Goal: Complete application form

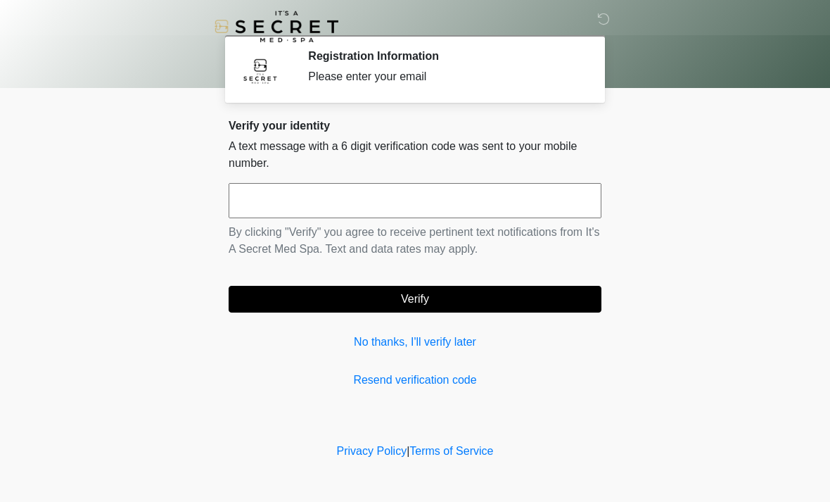
click at [434, 201] on input "text" at bounding box center [415, 200] width 373 height 35
type input "******"
click at [498, 292] on button "Verify" at bounding box center [415, 299] width 373 height 27
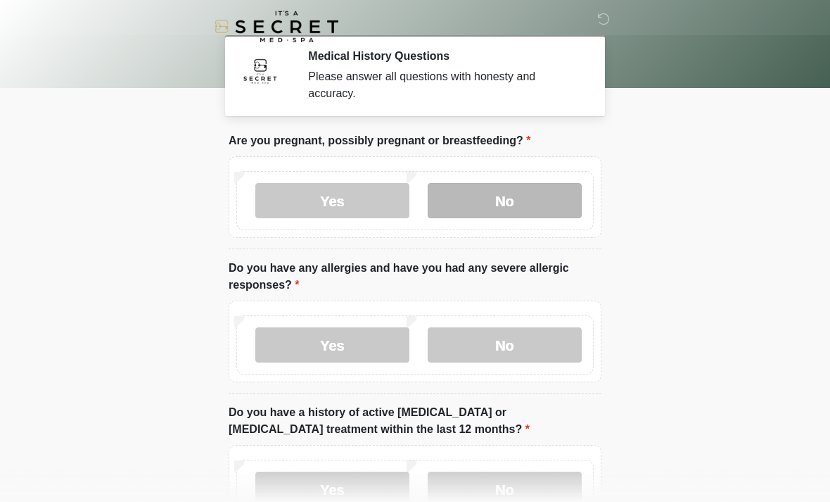
click at [521, 184] on label "No" at bounding box center [505, 200] width 154 height 35
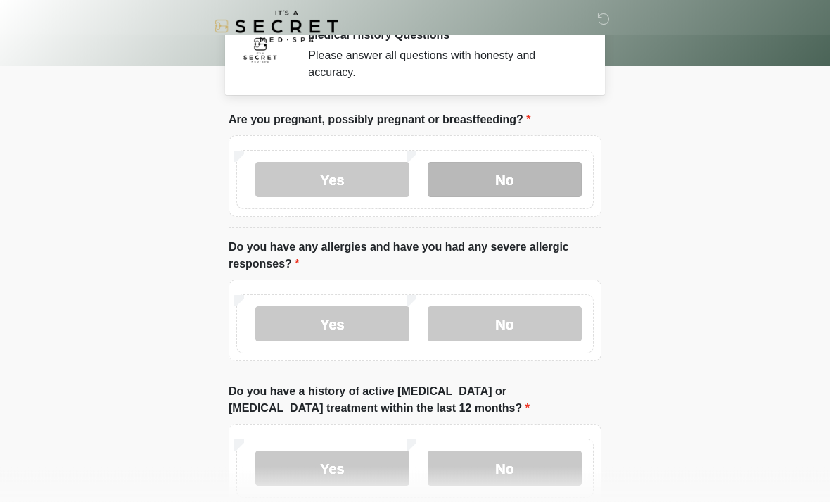
scroll to position [23, 0]
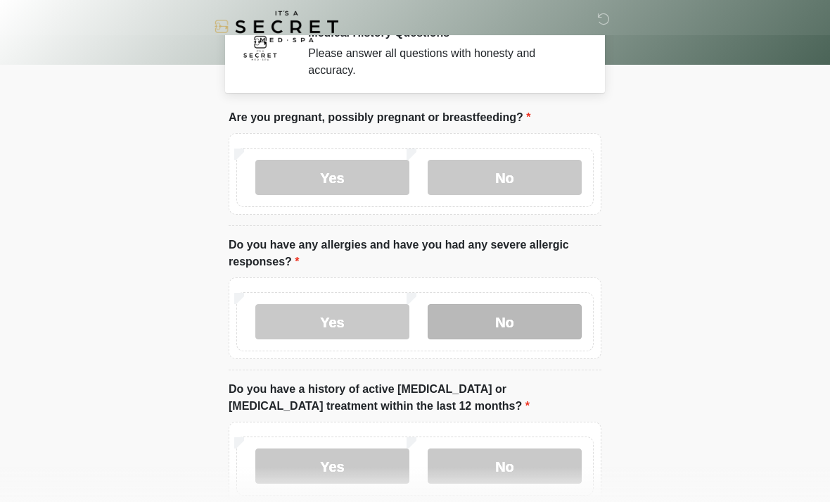
click at [549, 319] on label "No" at bounding box center [505, 321] width 154 height 35
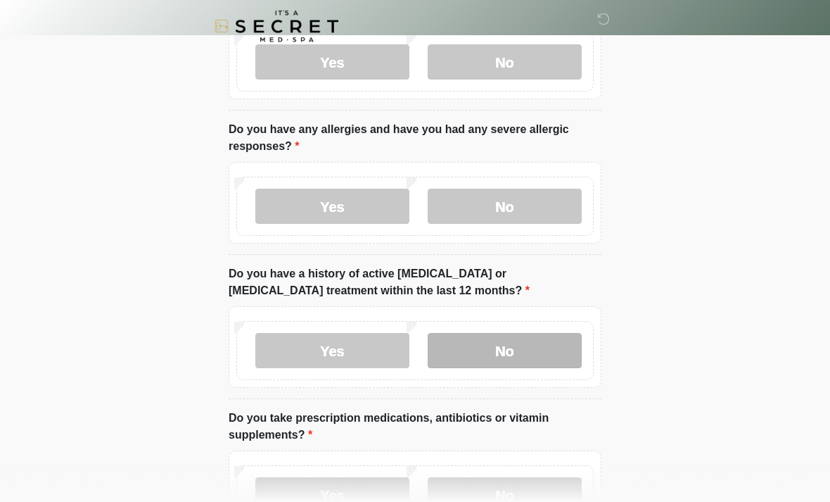
click at [527, 353] on label "No" at bounding box center [505, 350] width 154 height 35
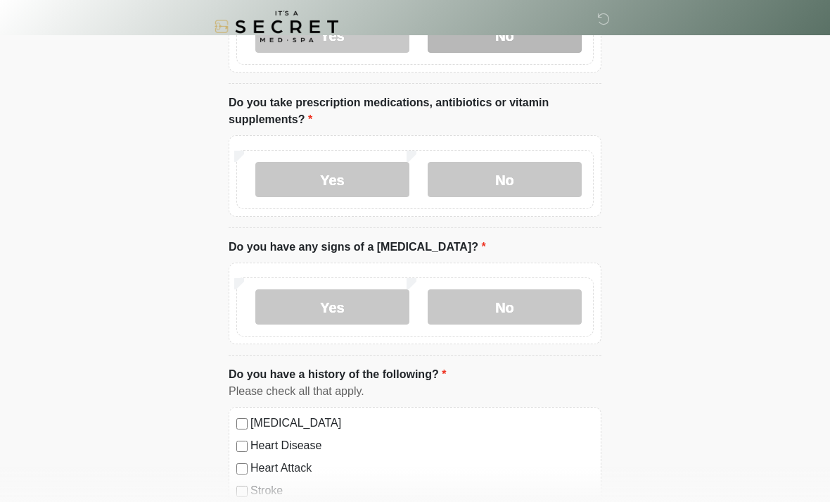
scroll to position [459, 0]
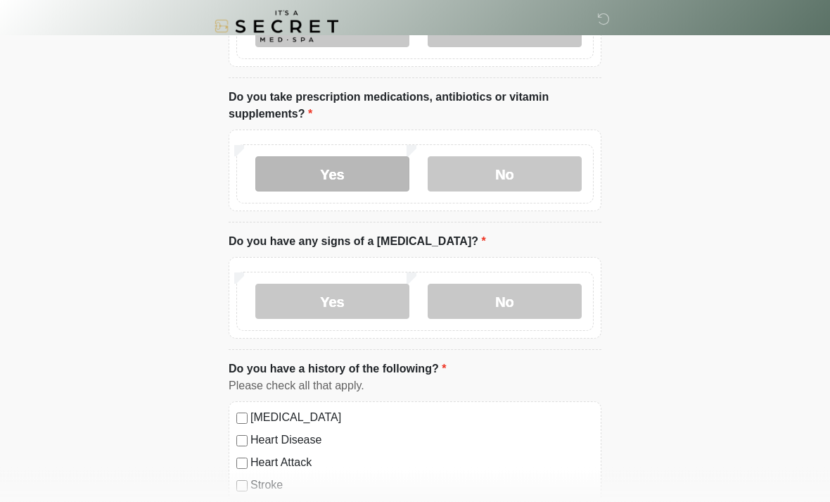
click at [378, 179] on label "Yes" at bounding box center [332, 174] width 154 height 35
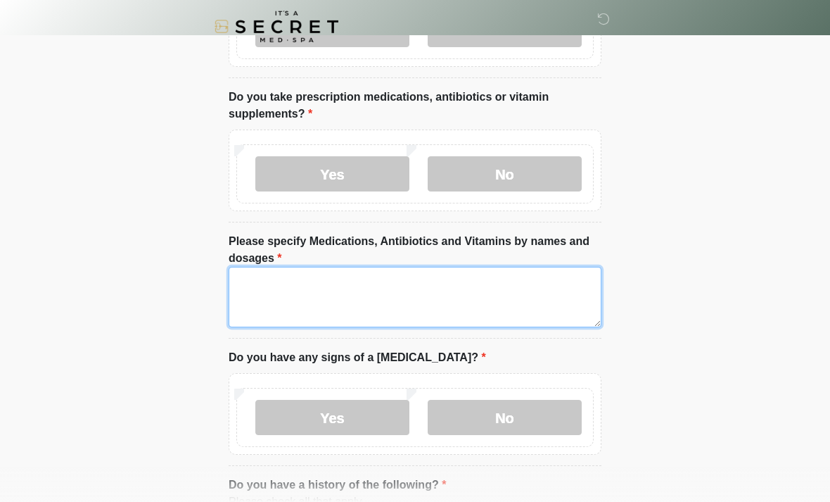
click at [464, 297] on textarea "Please specify Medications, Antibiotics and Vitamins by names and dosages" at bounding box center [415, 297] width 373 height 61
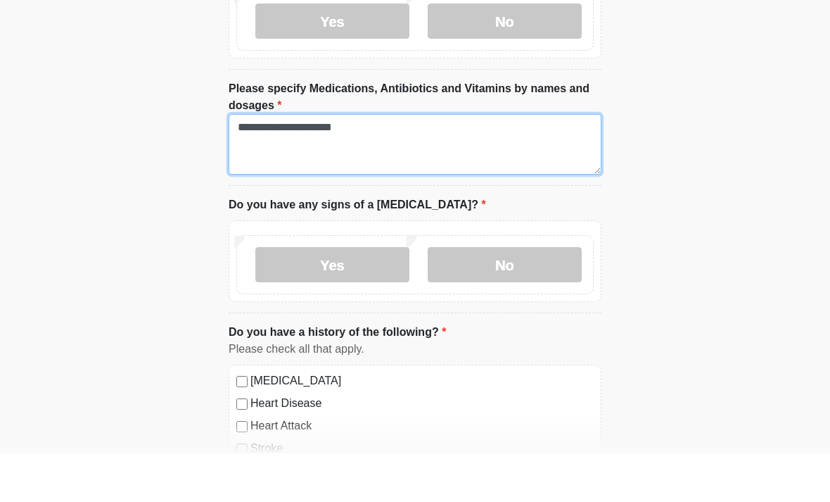
scroll to position [580, 0]
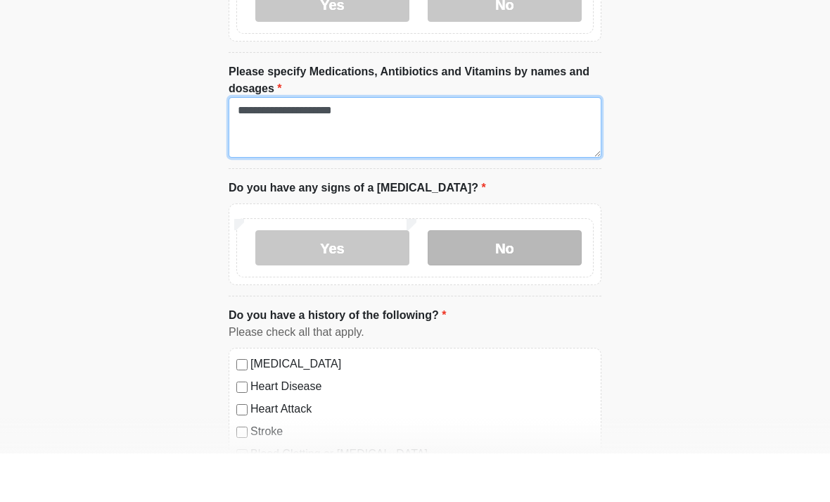
type textarea "**********"
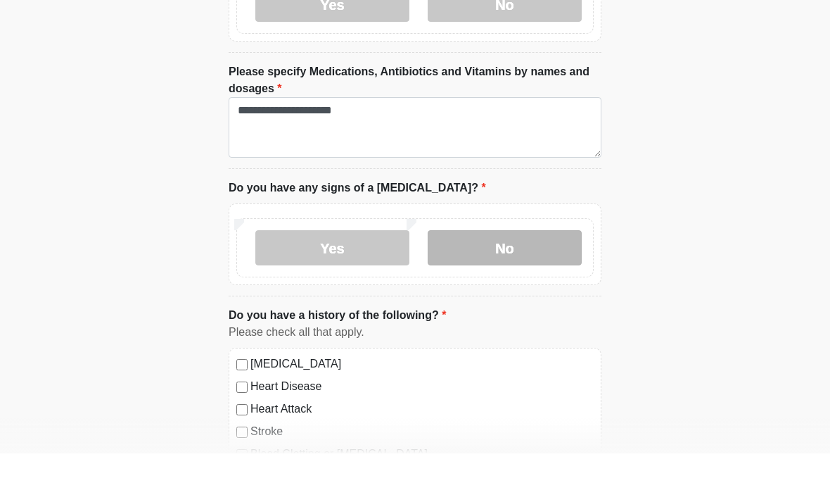
click at [533, 279] on label "No" at bounding box center [505, 296] width 154 height 35
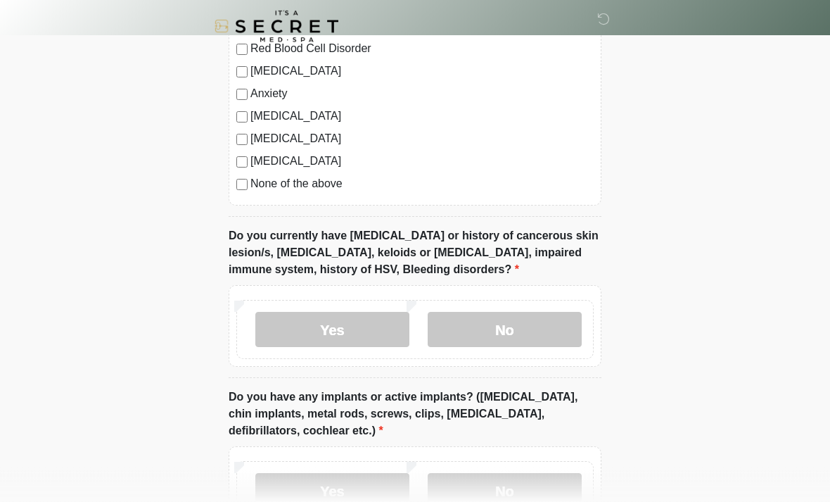
scroll to position [1067, 0]
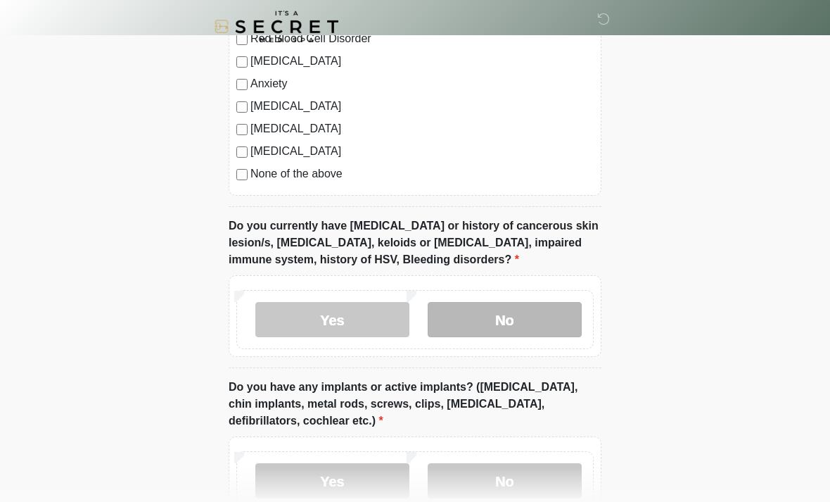
click at [497, 317] on label "No" at bounding box center [505, 319] width 154 height 35
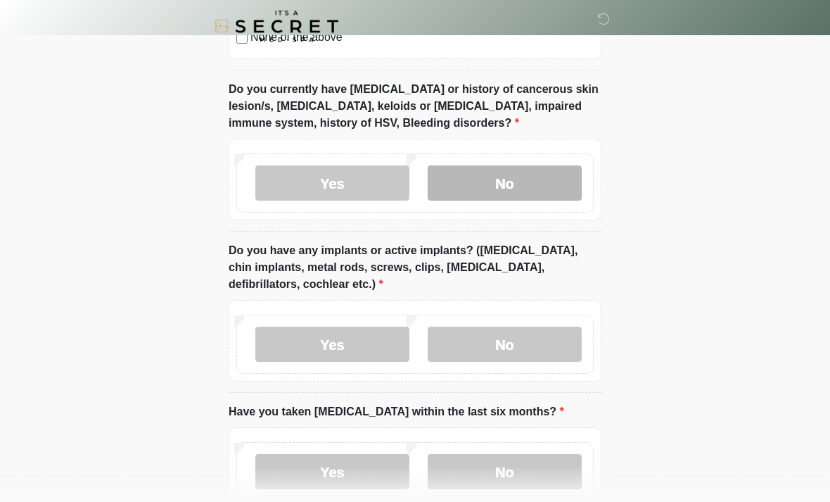
scroll to position [1202, 0]
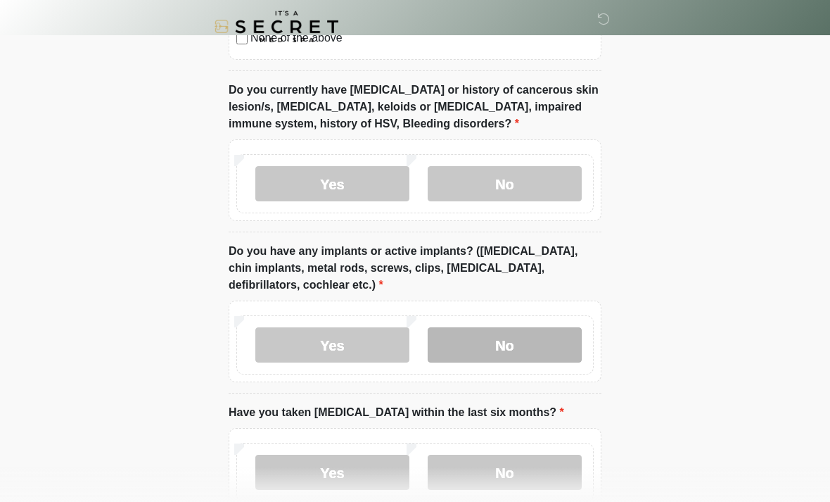
click at [497, 357] on label "No" at bounding box center [505, 344] width 154 height 35
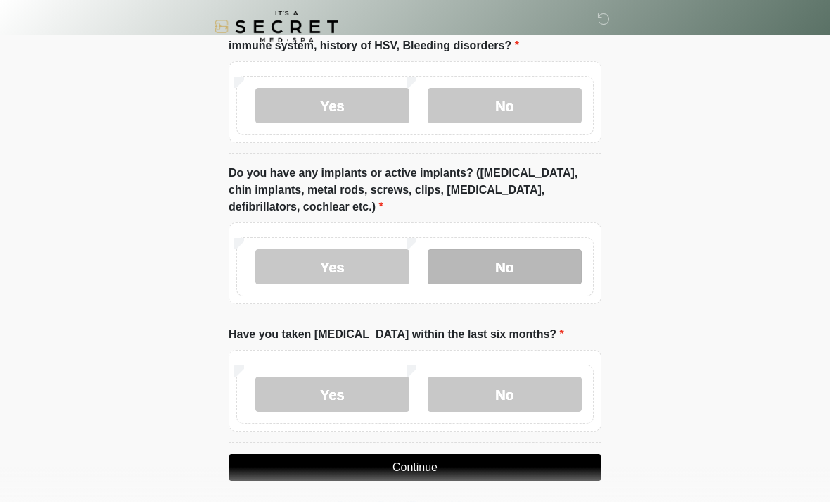
scroll to position [1287, 0]
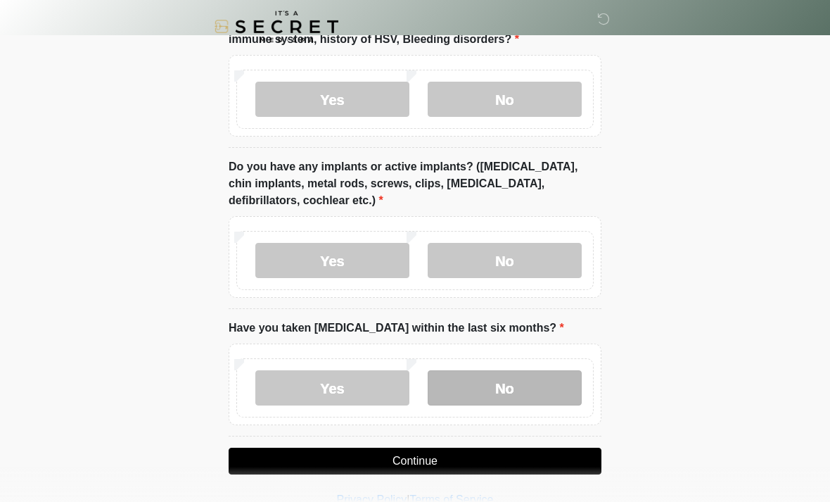
click at [505, 382] on label "No" at bounding box center [505, 387] width 154 height 35
click at [466, 453] on button "Continue" at bounding box center [415, 460] width 373 height 27
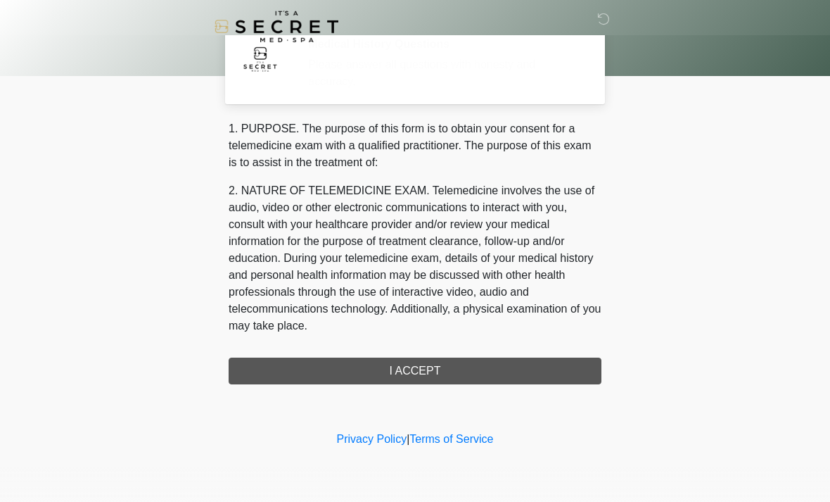
scroll to position [0, 0]
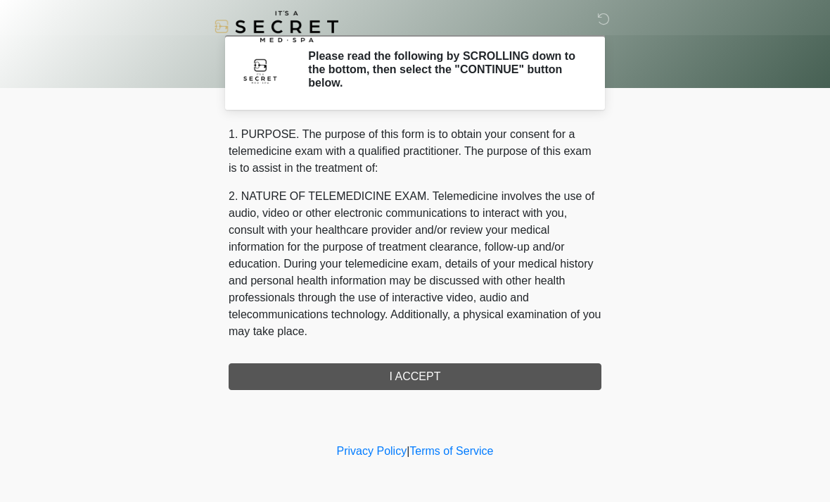
click at [469, 377] on div "1. PURPOSE. The purpose of this form is to obtain your consent for a telemedici…" at bounding box center [415, 258] width 373 height 264
click at [443, 374] on div "1. PURPOSE. The purpose of this form is to obtain your consent for a telemedici…" at bounding box center [415, 258] width 373 height 264
click at [425, 377] on div "1. PURPOSE. The purpose of this form is to obtain your consent for a telemedici…" at bounding box center [415, 258] width 373 height 264
click at [402, 372] on div "1. PURPOSE. The purpose of this form is to obtain your consent for a telemedici…" at bounding box center [415, 258] width 373 height 264
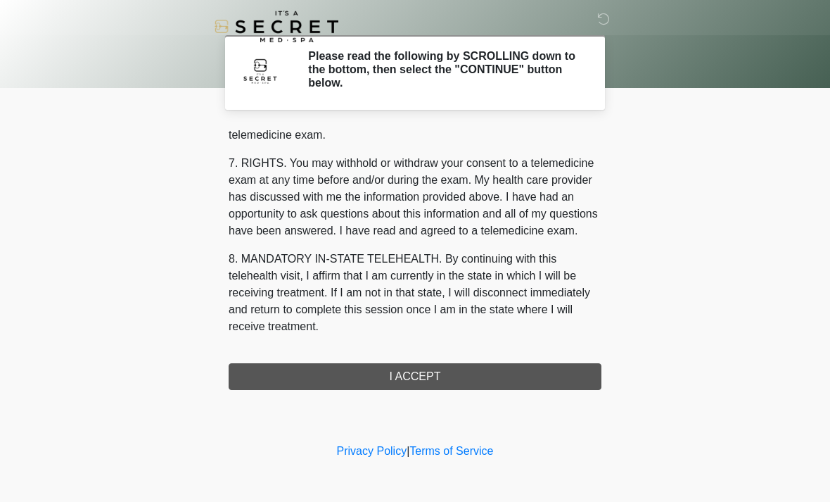
click at [422, 374] on button "I ACCEPT" at bounding box center [415, 376] width 373 height 27
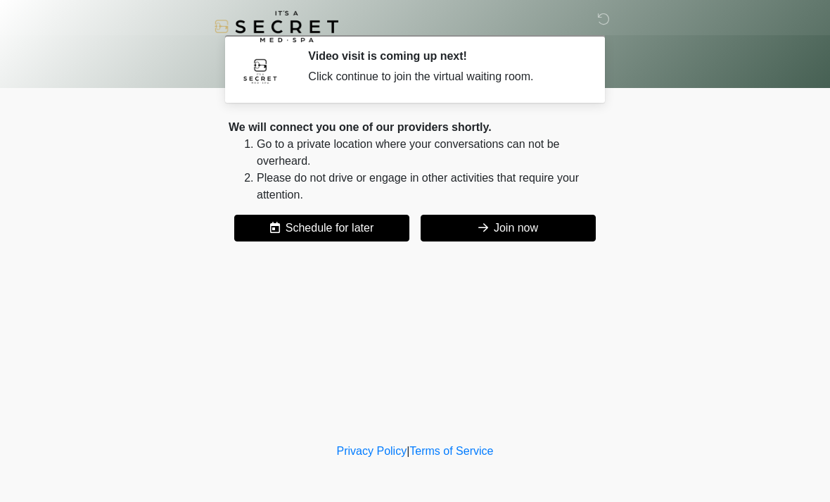
click at [538, 227] on button "Join now" at bounding box center [508, 228] width 175 height 27
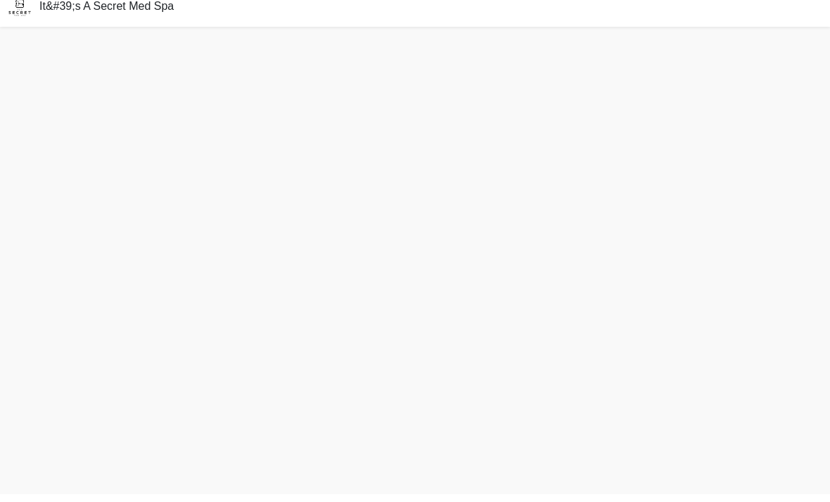
scroll to position [4, 0]
